Goal: Information Seeking & Learning: Learn about a topic

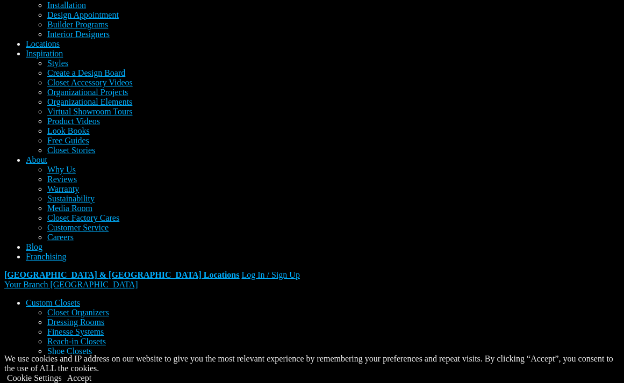
scroll to position [71, 0]
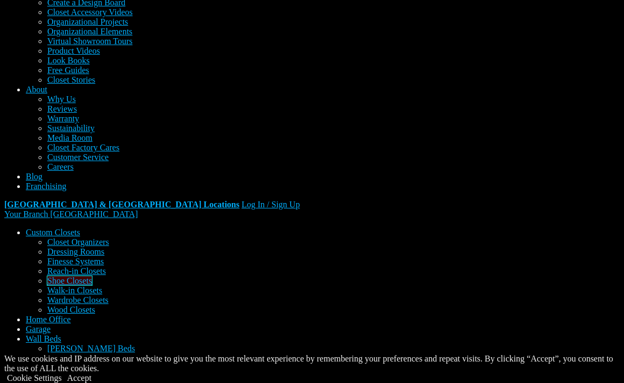
scroll to position [225, 0]
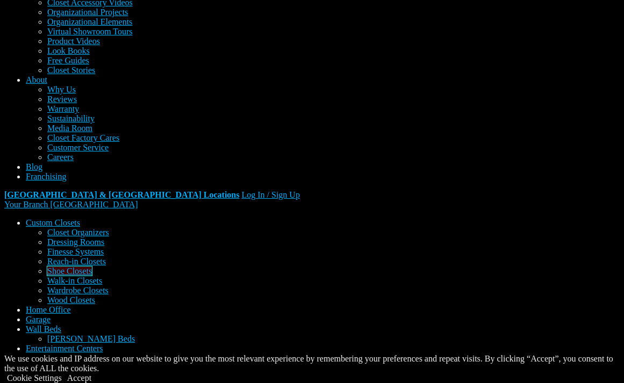
click at [47, 267] on link "Shoe Closets" at bounding box center [69, 271] width 45 height 9
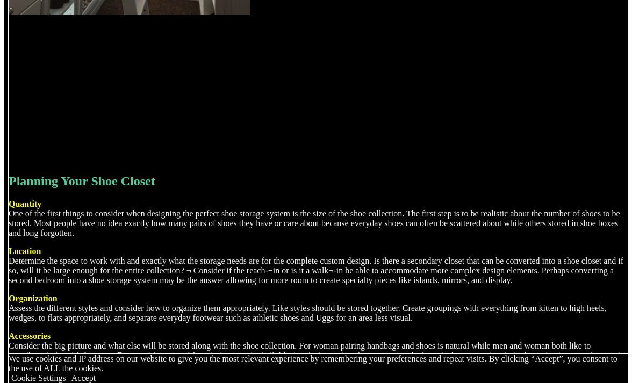
scroll to position [1433, 0]
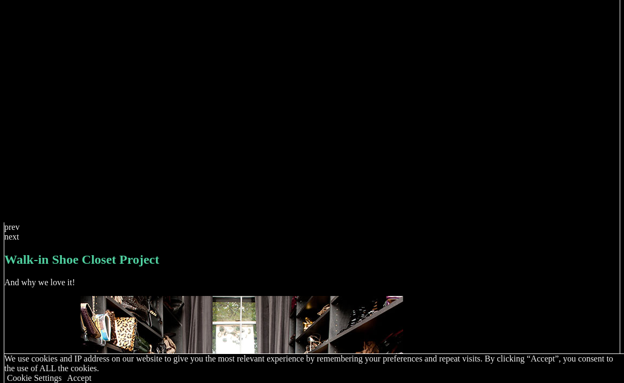
scroll to position [2861, 0]
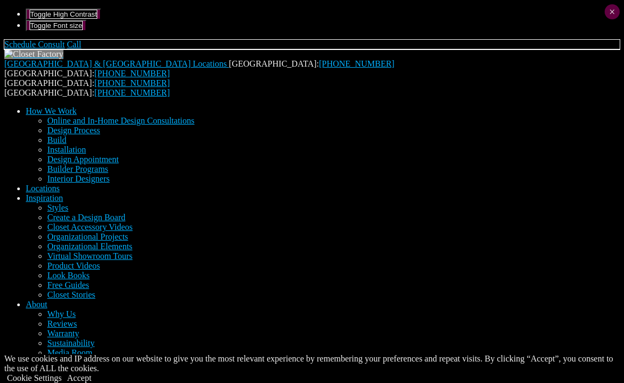
scroll to position [71, 0]
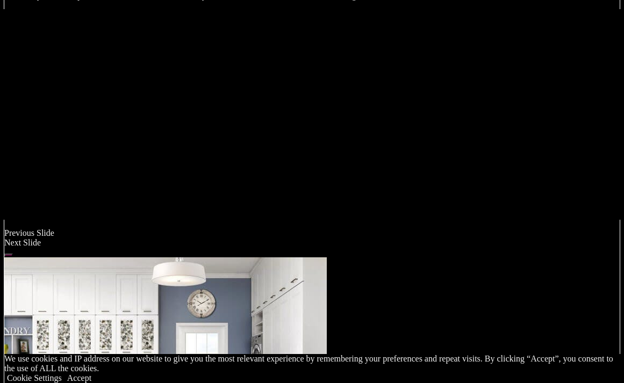
scroll to position [860, 0]
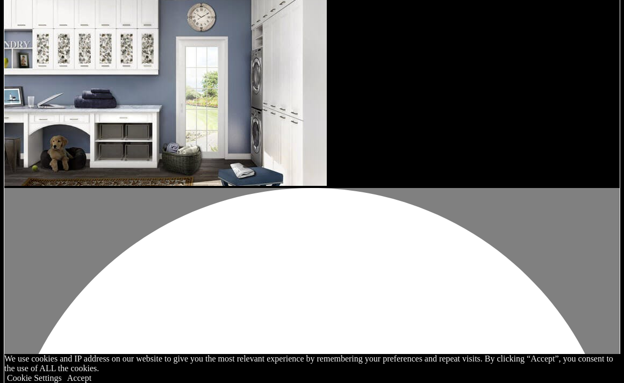
scroll to position [1003, 0]
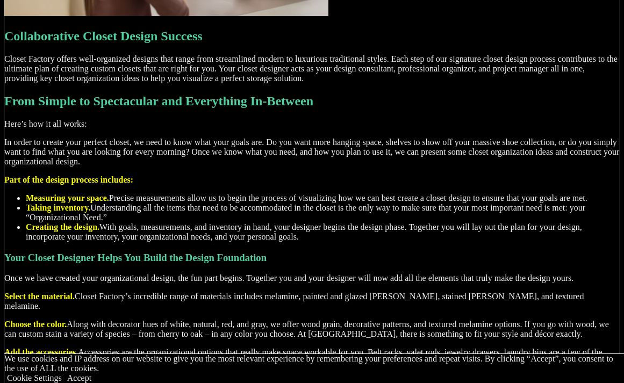
scroll to position [1218, 0]
